Goal: Task Accomplishment & Management: Manage account settings

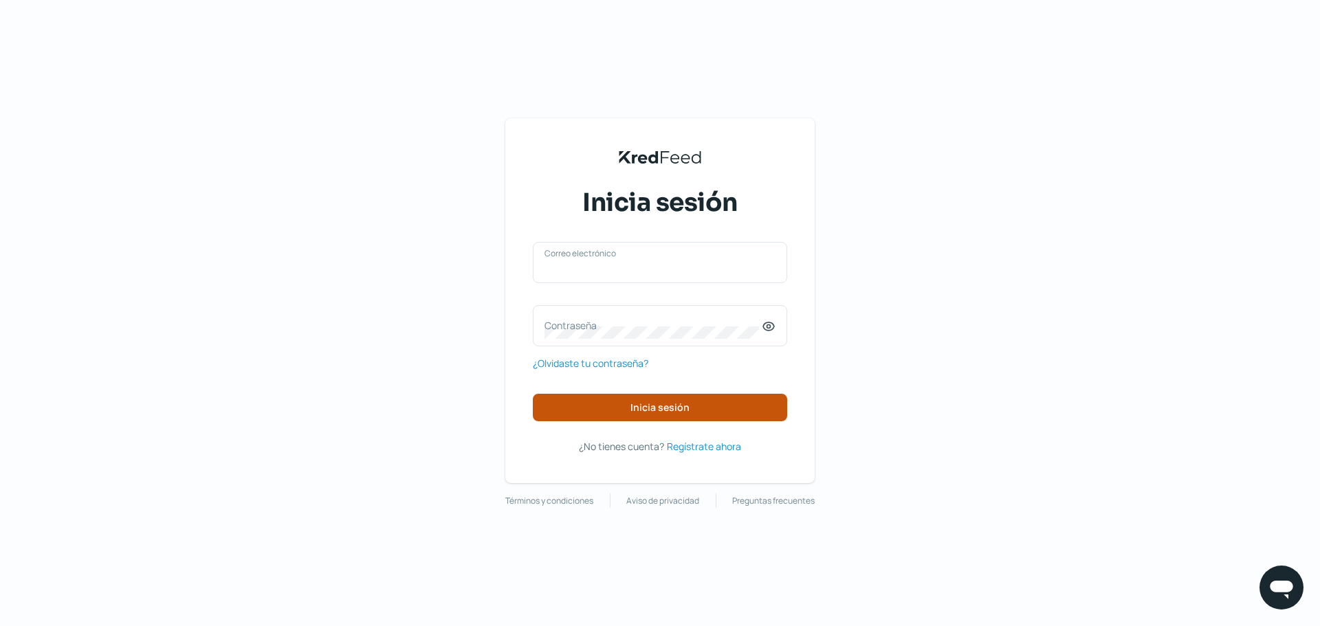
type input "[PERSON_NAME][EMAIL_ADDRESS][DOMAIN_NAME]"
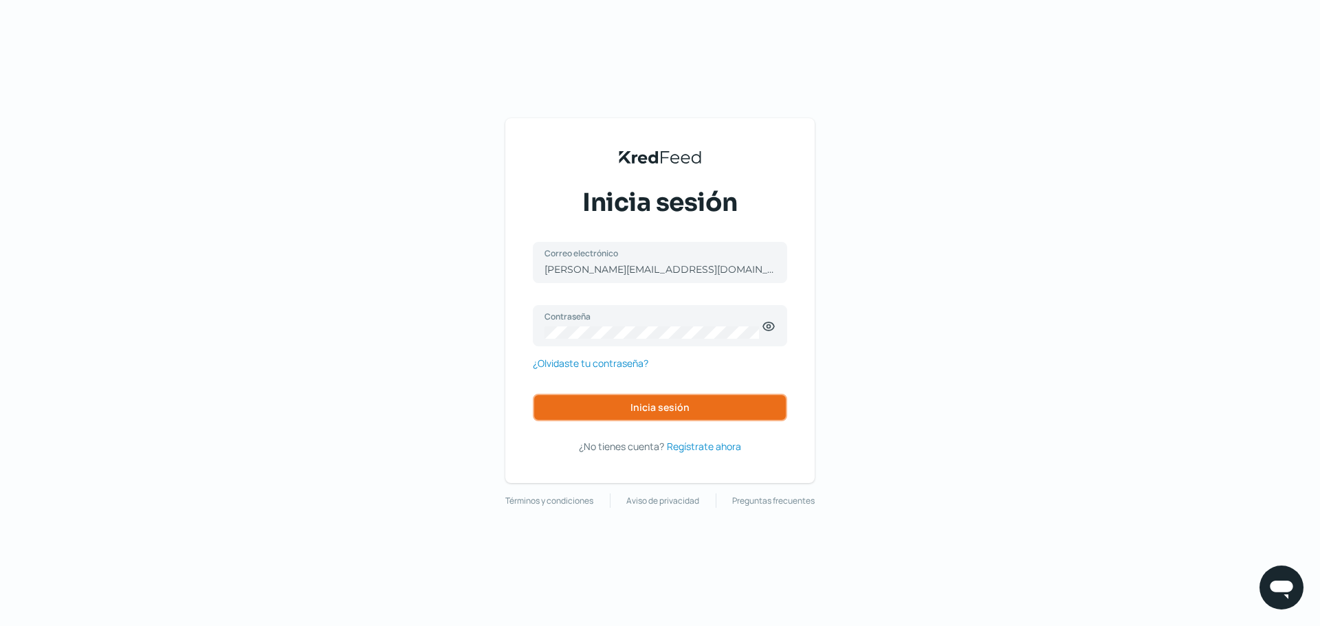
click at [696, 406] on button "Inicia sesión" at bounding box center [660, 408] width 254 height 28
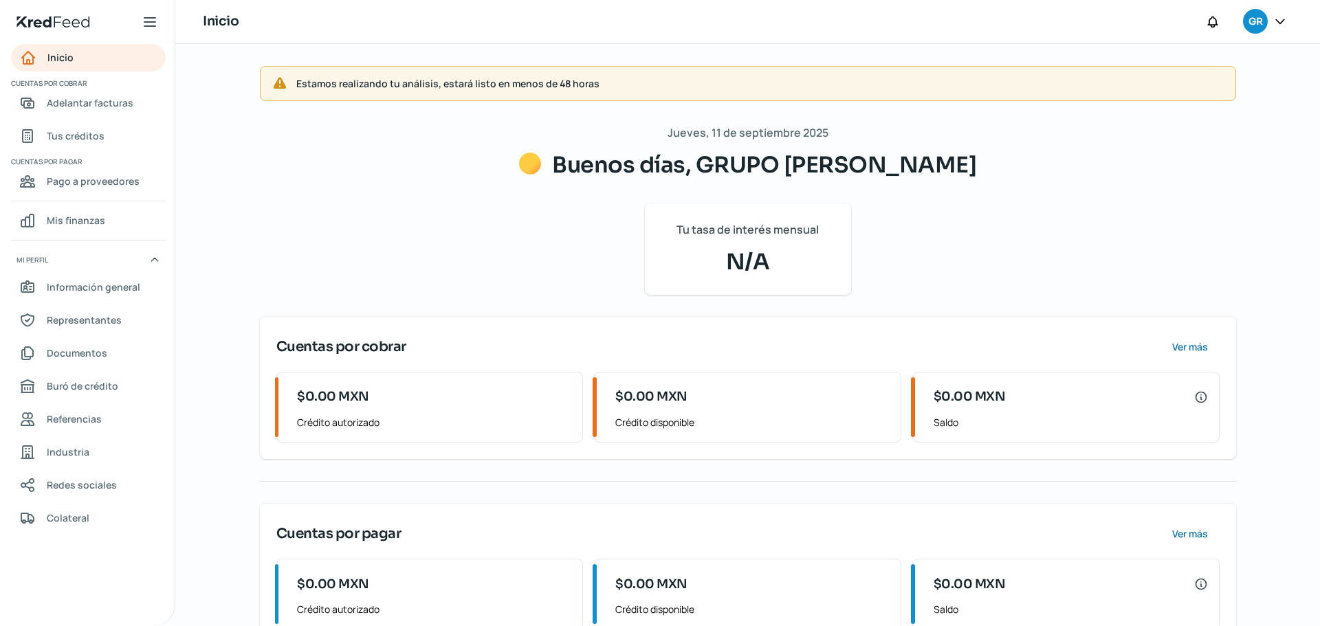
click at [1284, 19] on icon at bounding box center [1280, 21] width 14 height 14
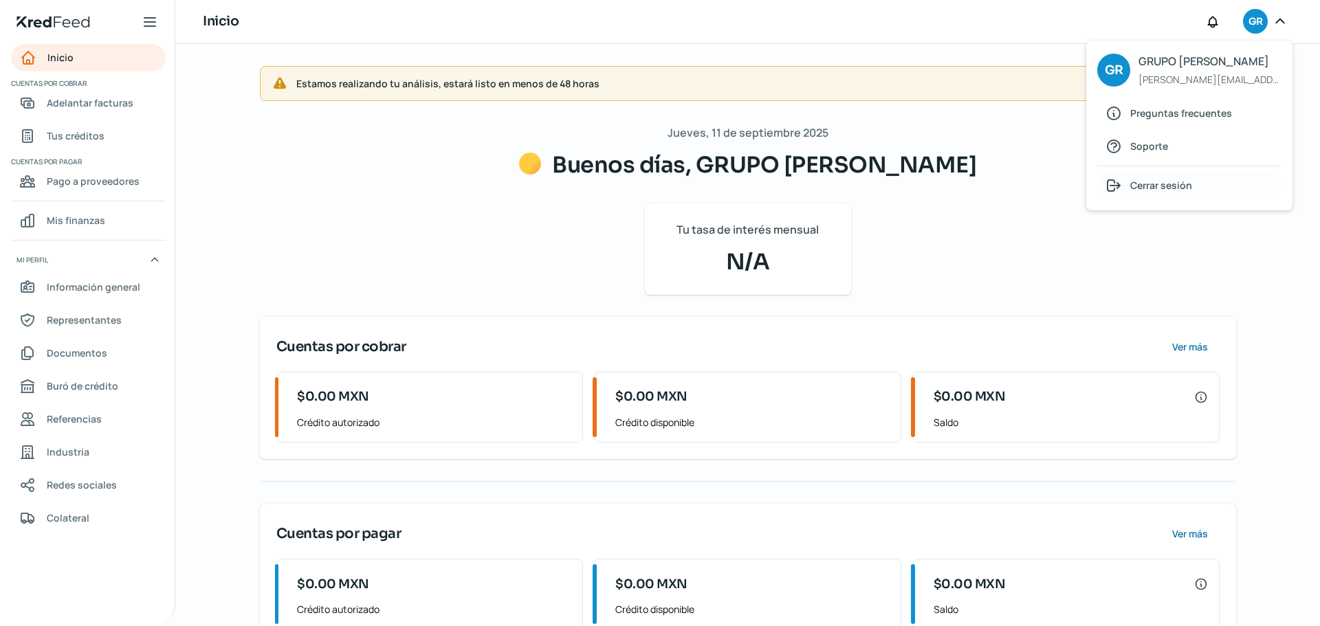
click at [1181, 186] on span "Cerrar sesión" at bounding box center [1161, 185] width 62 height 17
